Goal: Transaction & Acquisition: Subscribe to service/newsletter

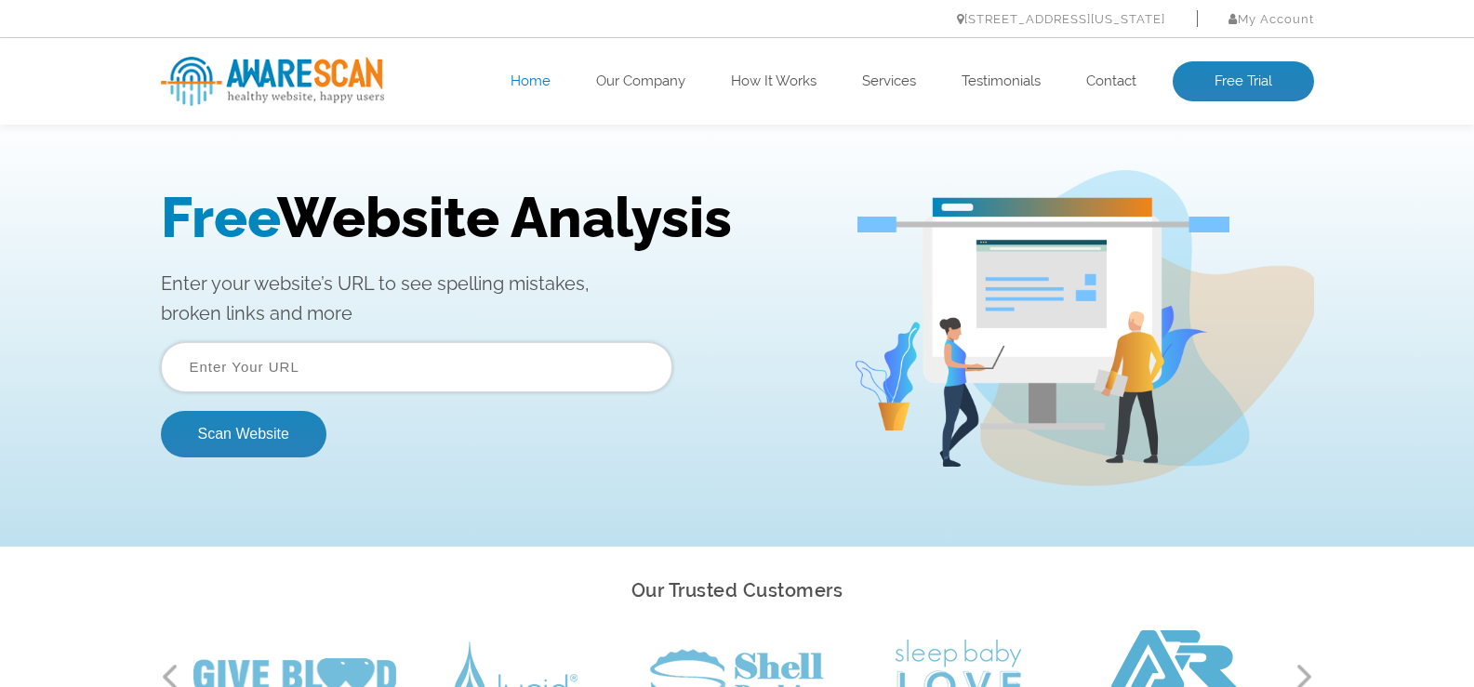
scroll to position [48, 0]
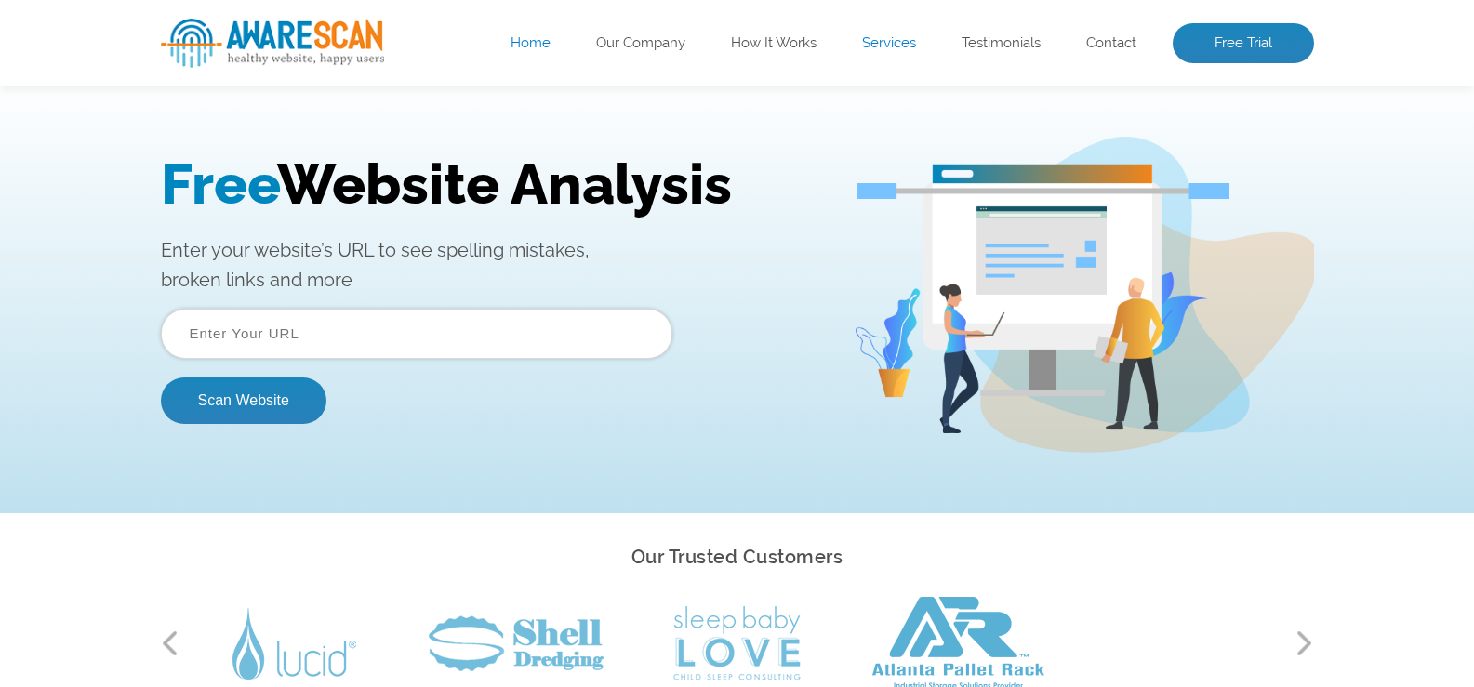
click at [891, 39] on link "Services" at bounding box center [889, 43] width 54 height 19
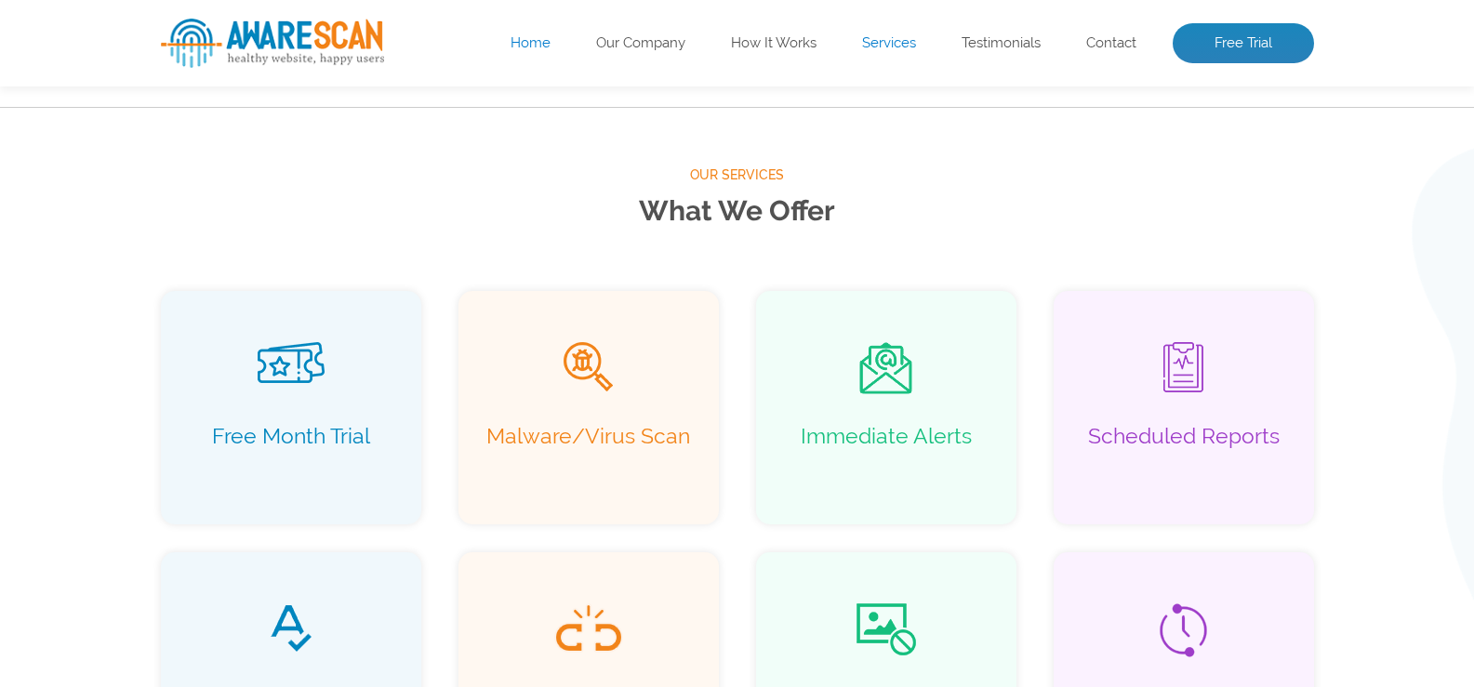
scroll to position [1198, 0]
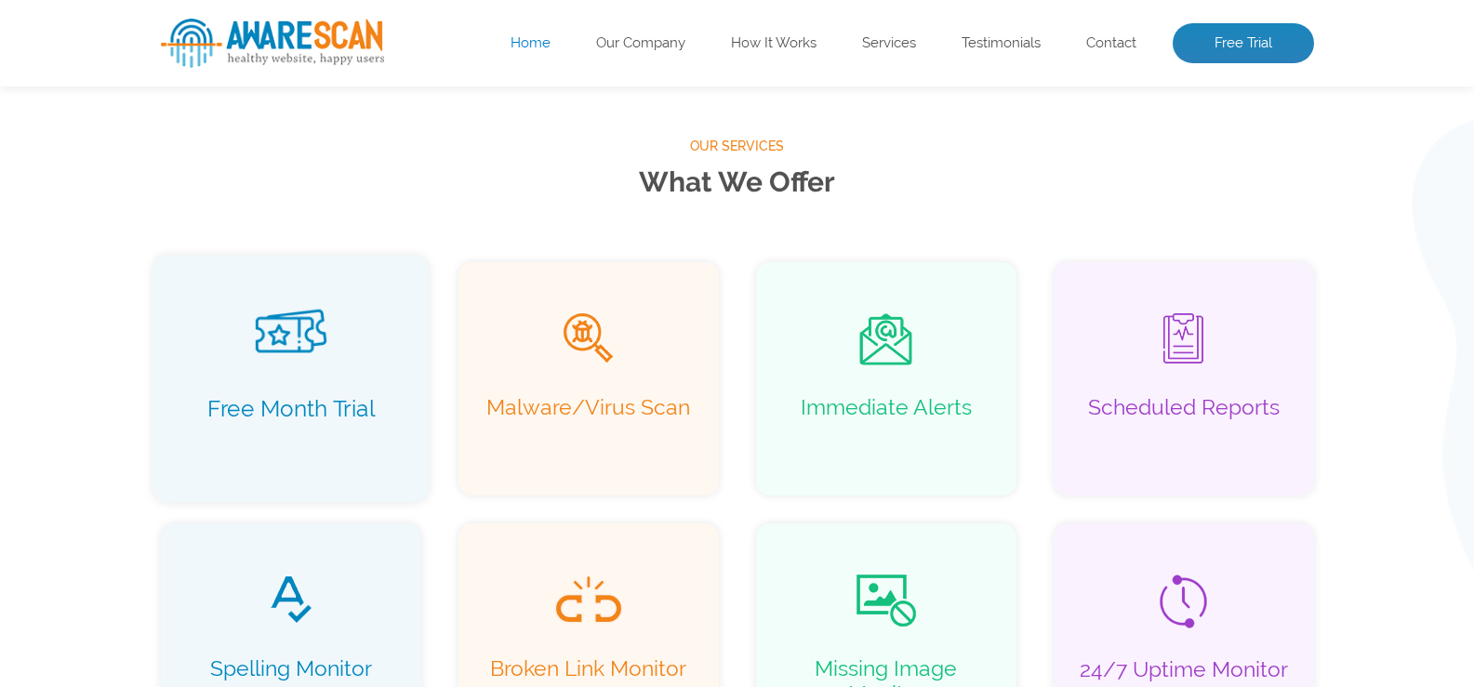
click at [309, 376] on div "Free Month Trial" at bounding box center [291, 378] width 276 height 247
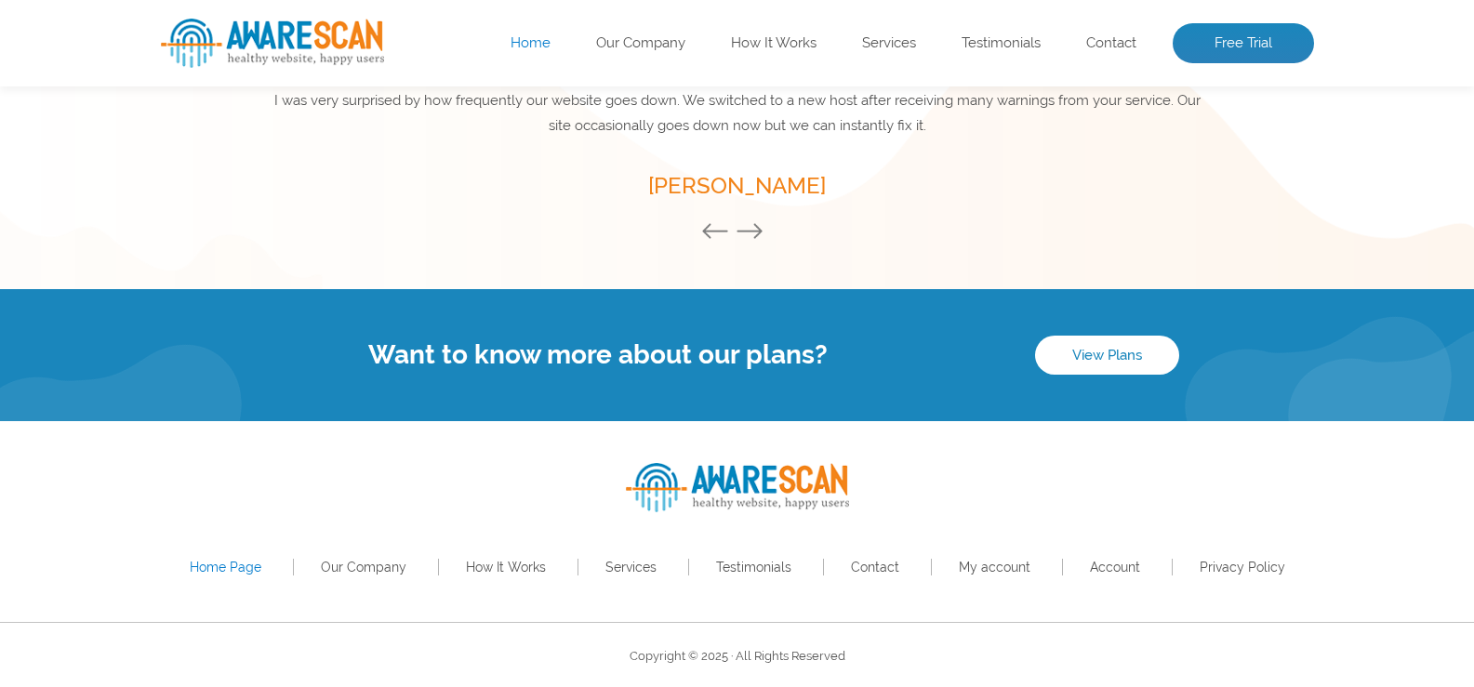
scroll to position [2714, 0]
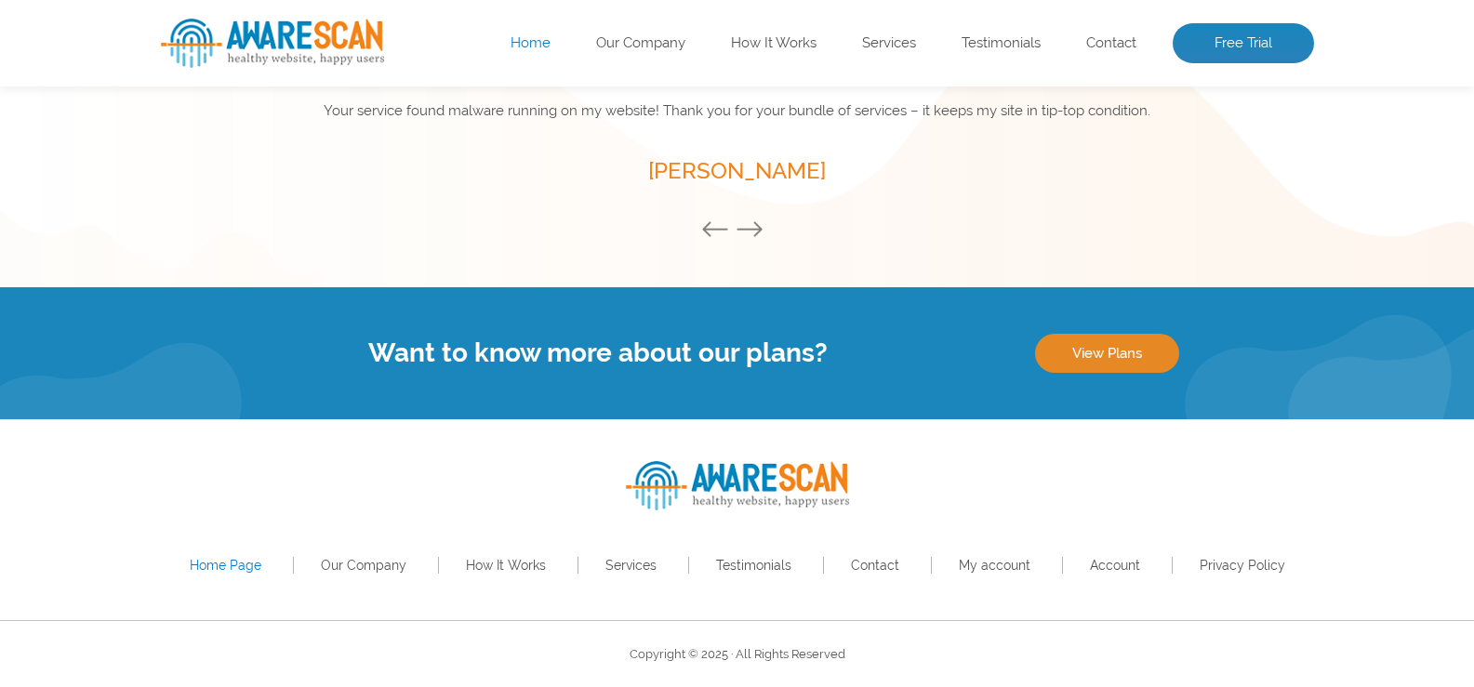
click at [1107, 344] on link "View Plans" at bounding box center [1107, 353] width 144 height 39
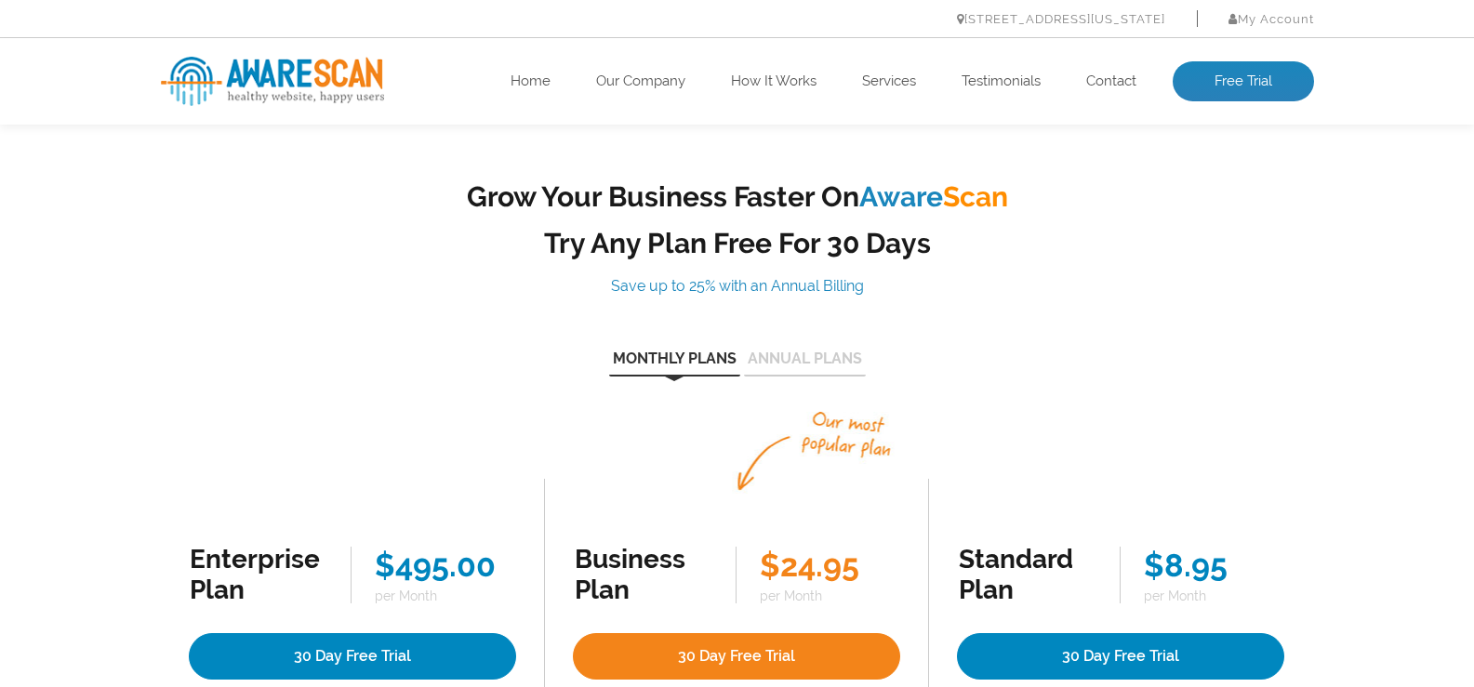
scroll to position [360, 0]
